Goal: Task Accomplishment & Management: Manage account settings

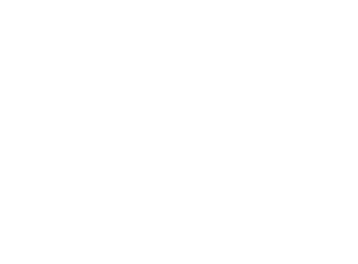
click at [279, 2] on div at bounding box center [179, 2] width 354 height 0
click at [282, 2] on div at bounding box center [179, 2] width 354 height 0
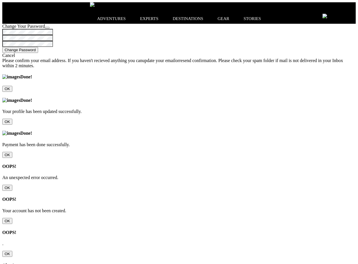
click at [350, 16] on icon at bounding box center [350, 16] width 0 height 0
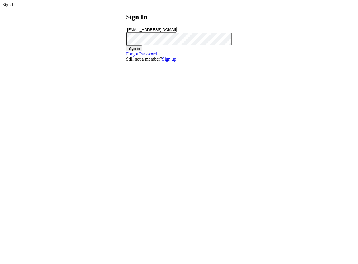
click at [142, 52] on button "Sign in" at bounding box center [134, 49] width 16 height 6
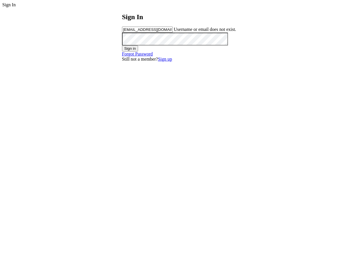
click at [173, 33] on input "chandan201@yopmail.com" at bounding box center [147, 30] width 51 height 6
click at [137, 21] on h2 "Sign In" at bounding box center [179, 17] width 114 height 8
click at [173, 33] on input "chandan201@yopmail.com" at bounding box center [147, 30] width 51 height 6
click at [138, 52] on button "Sign in" at bounding box center [130, 49] width 16 height 6
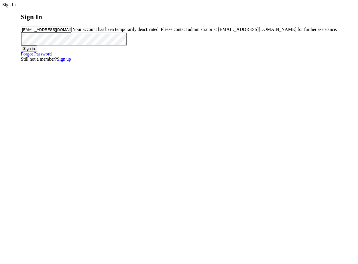
click at [72, 33] on input "chandan101@yopmail.com" at bounding box center [46, 30] width 51 height 6
type input "chandan201@yopmail.com"
click at [37, 52] on button "Sign in" at bounding box center [29, 49] width 16 height 6
